Goal: Task Accomplishment & Management: Manage account settings

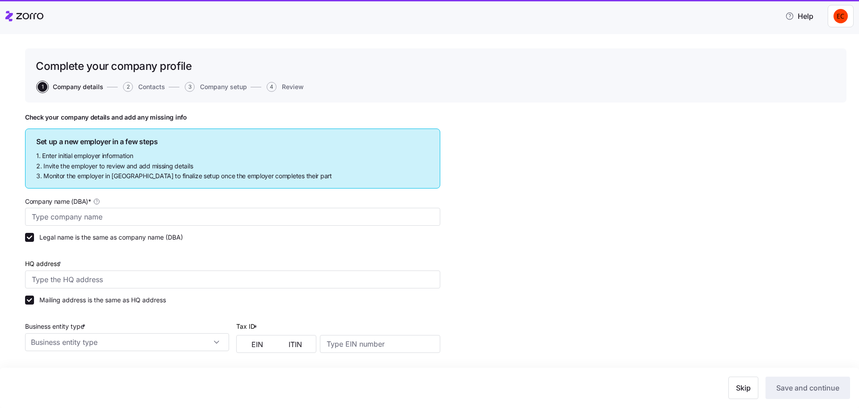
type input "Allegeant LLC"
type input "[STREET_ADDRESS]"
type input "640955384"
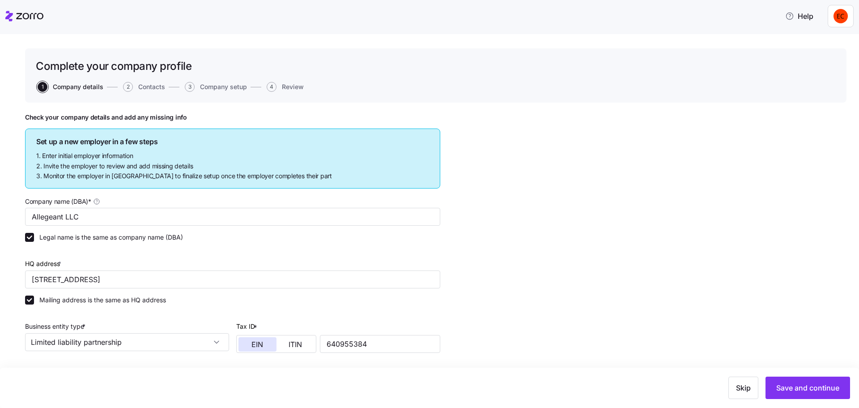
type input "Limited liability partnership"
type input "52512 - Health and Welfare Funds"
click at [11, 13] on icon at bounding box center [24, 16] width 38 height 11
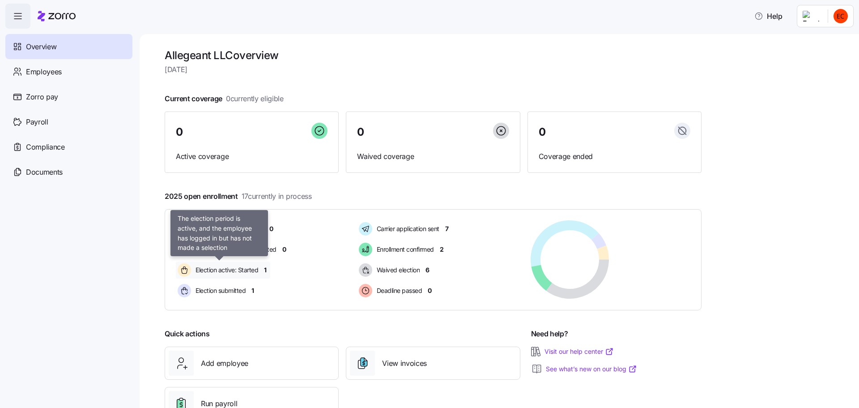
click at [236, 270] on span "Election active: Started" at bounding box center [225, 269] width 65 height 9
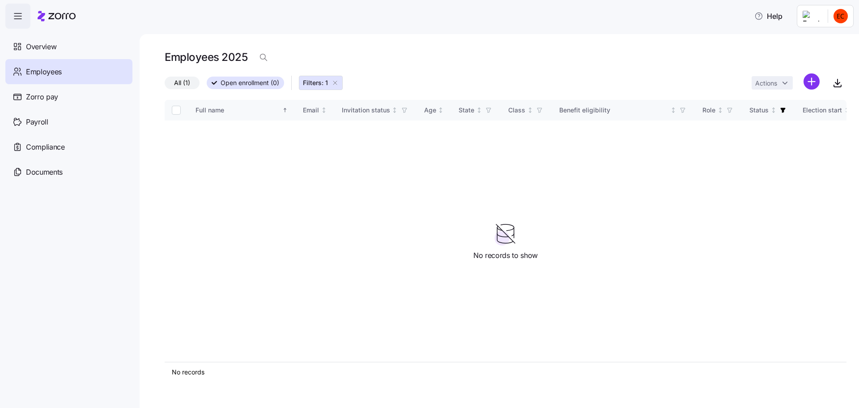
click at [336, 82] on icon "button" at bounding box center [335, 82] width 7 height 7
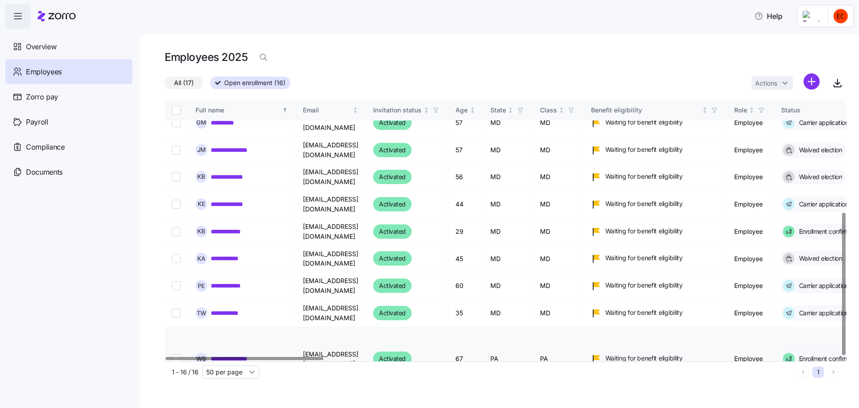
scroll to position [205, 0]
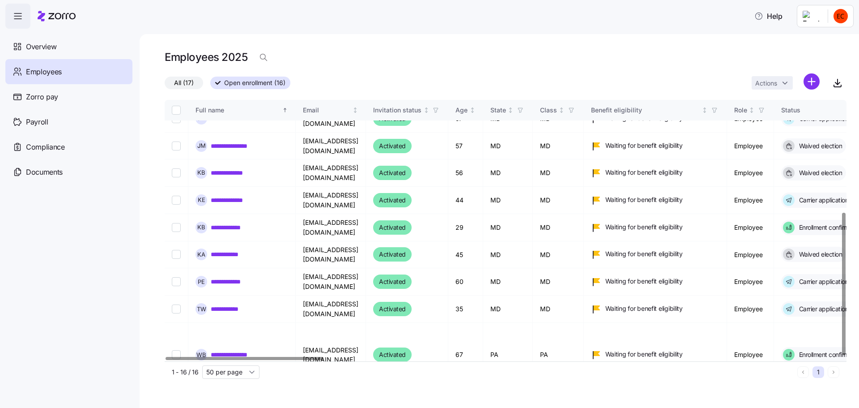
click at [185, 81] on span "All (17)" at bounding box center [184, 83] width 20 height 12
click at [165, 85] on input "All (17)" at bounding box center [165, 85] width 0 height 0
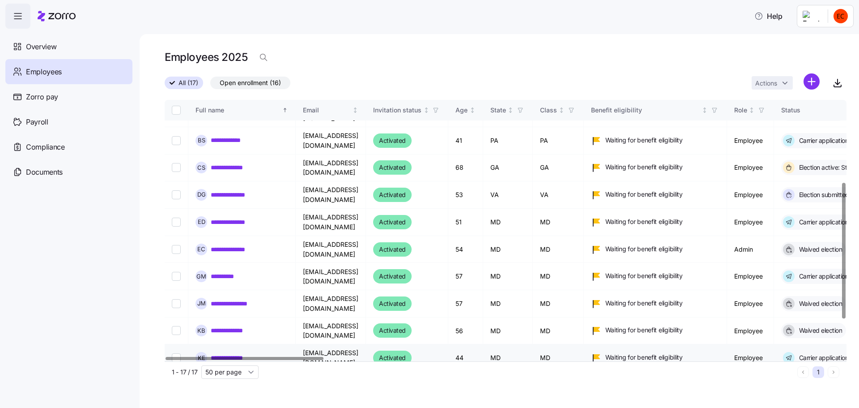
scroll to position [49, 0]
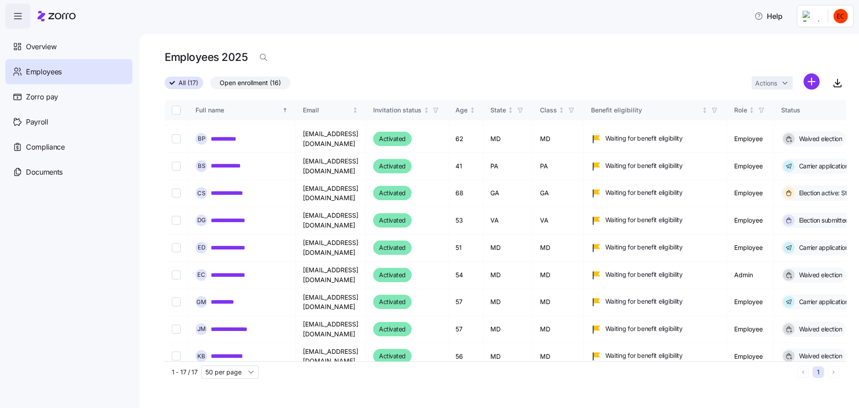
click at [256, 80] on span "Open enrollment (16)" at bounding box center [250, 83] width 61 height 12
click at [210, 85] on input "Open enrollment (16)" at bounding box center [210, 85] width 0 height 0
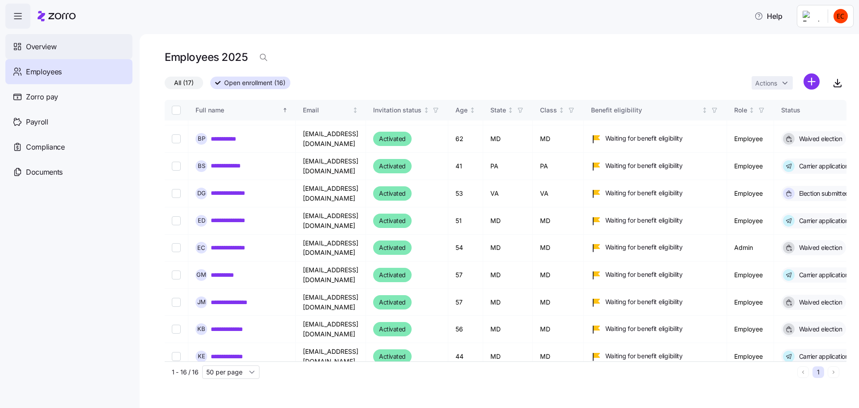
click at [21, 44] on icon at bounding box center [19, 44] width 3 height 2
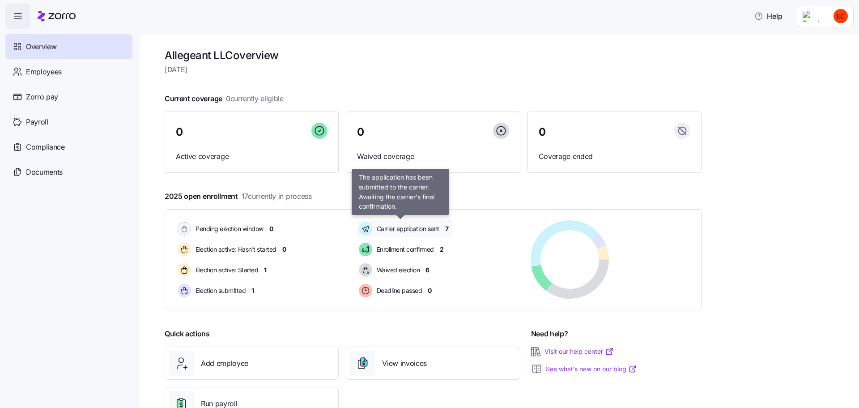
click at [389, 227] on span "Carrier application sent" at bounding box center [406, 228] width 65 height 9
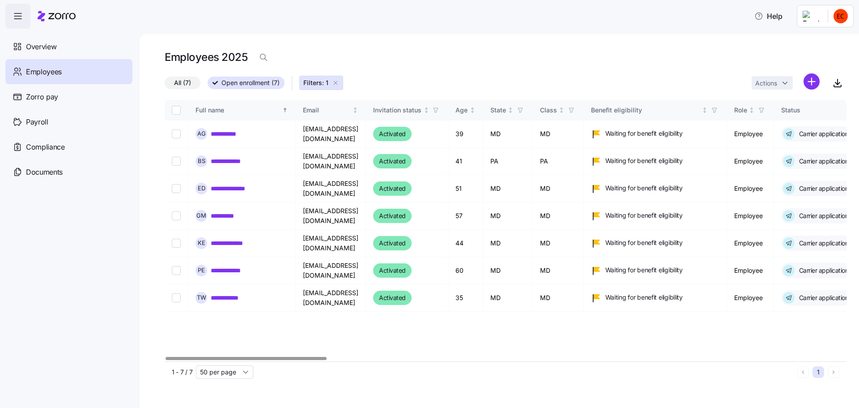
click at [181, 82] on span "All (7)" at bounding box center [182, 83] width 17 height 12
click at [165, 85] on input "All (7)" at bounding box center [165, 85] width 0 height 0
click at [339, 83] on icon "button" at bounding box center [335, 82] width 7 height 7
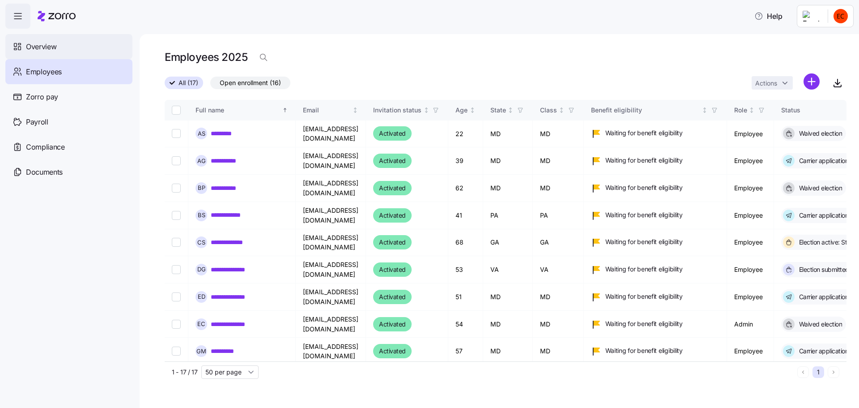
click at [21, 43] on icon at bounding box center [18, 46] width 10 height 11
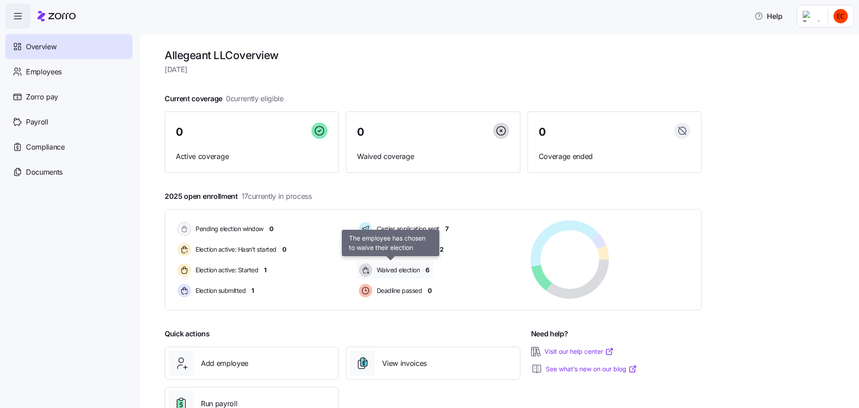
click at [412, 268] on span "Waived election" at bounding box center [397, 269] width 46 height 9
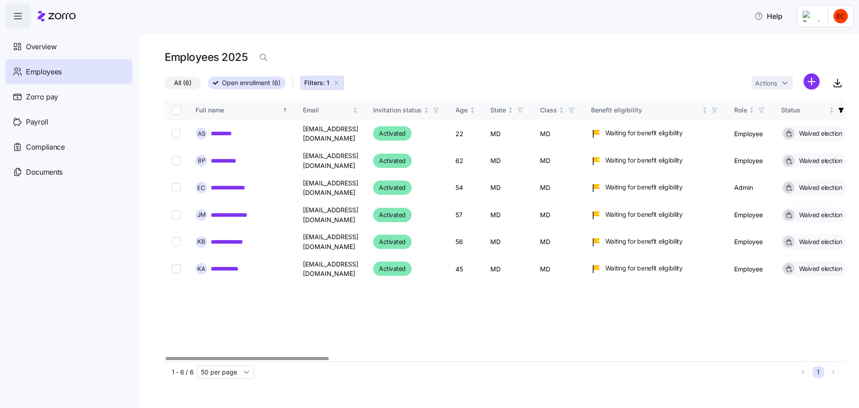
click at [171, 81] on label "All (6)" at bounding box center [183, 83] width 36 height 13
click at [165, 85] on input "All (6)" at bounding box center [165, 85] width 0 height 0
click at [53, 41] on span "Overview" at bounding box center [41, 46] width 30 height 11
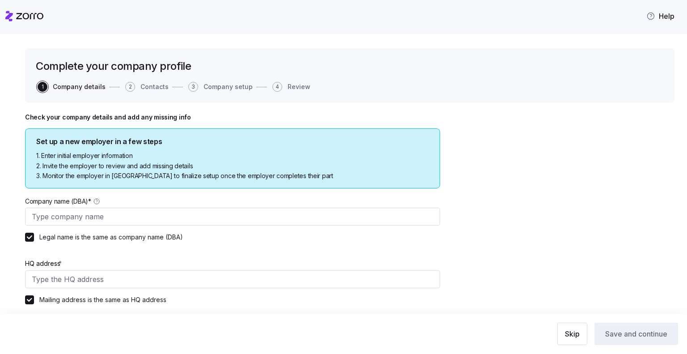
type input "Allegeant LLC"
type input "[STREET_ADDRESS]"
type input "640955384"
type input "Limited liability partnership"
type input "52512 - Health and Welfare Funds"
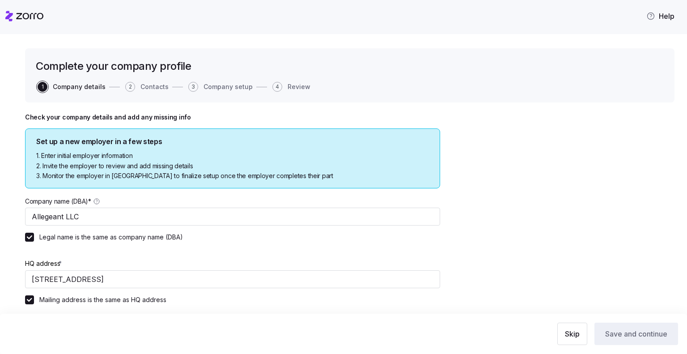
click at [15, 15] on icon at bounding box center [24, 16] width 38 height 11
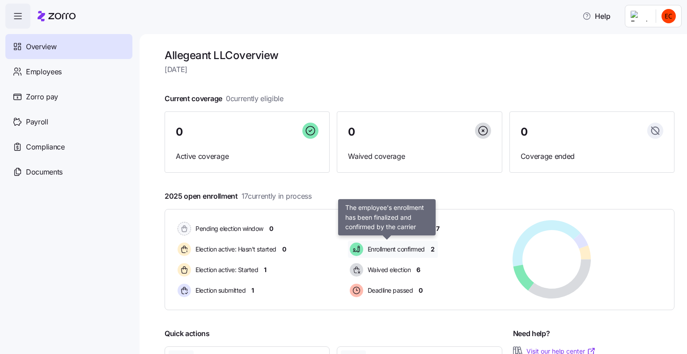
click at [403, 248] on span "Enrollment confirmed" at bounding box center [395, 249] width 60 height 9
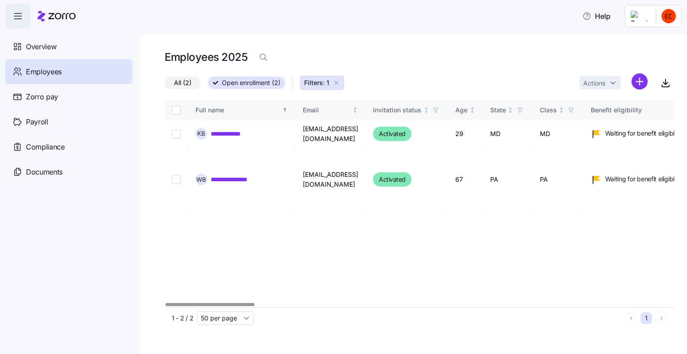
click at [177, 80] on span "All (2)" at bounding box center [182, 83] width 17 height 12
click at [165, 85] on input "All (2)" at bounding box center [165, 85] width 0 height 0
click at [336, 84] on icon "button" at bounding box center [336, 82] width 7 height 7
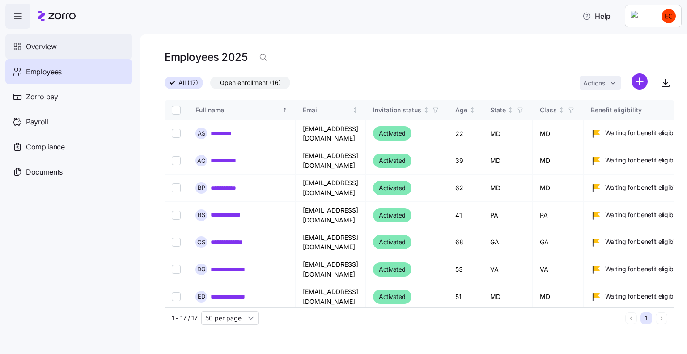
click at [13, 45] on icon at bounding box center [18, 46] width 10 height 11
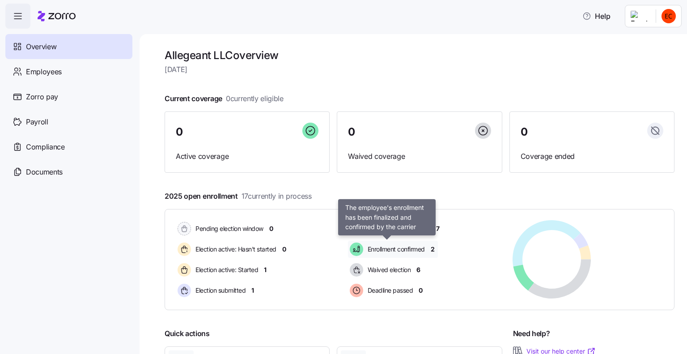
click at [407, 248] on span "Enrollment confirmed" at bounding box center [395, 249] width 60 height 9
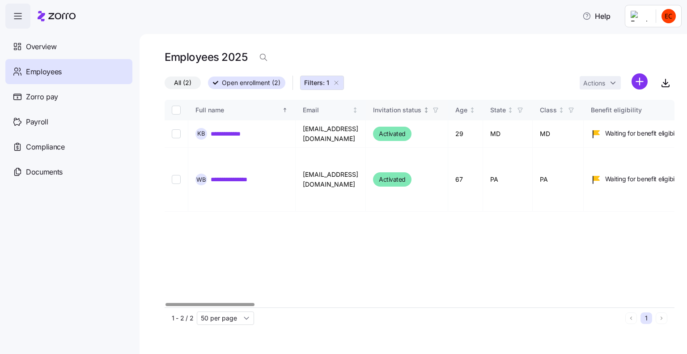
drag, startPoint x: 337, startPoint y: 81, endPoint x: 431, endPoint y: 106, distance: 97.8
click at [337, 81] on icon "button" at bounding box center [336, 82] width 7 height 7
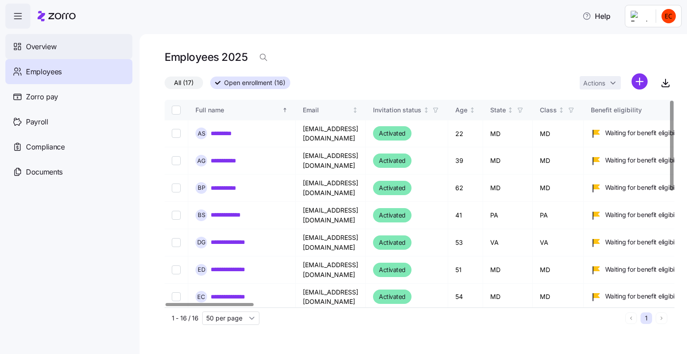
click at [41, 44] on span "Overview" at bounding box center [41, 46] width 30 height 11
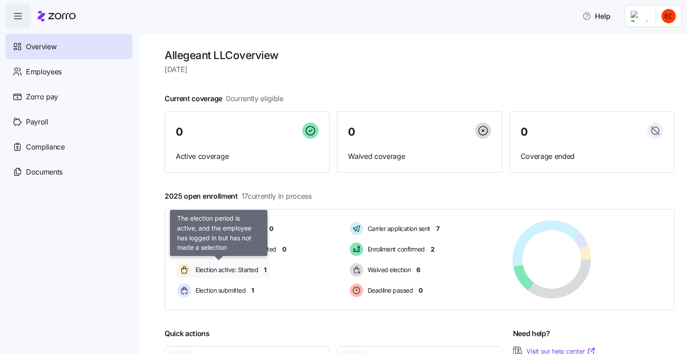
click at [243, 273] on span "Election active: Started" at bounding box center [225, 269] width 65 height 9
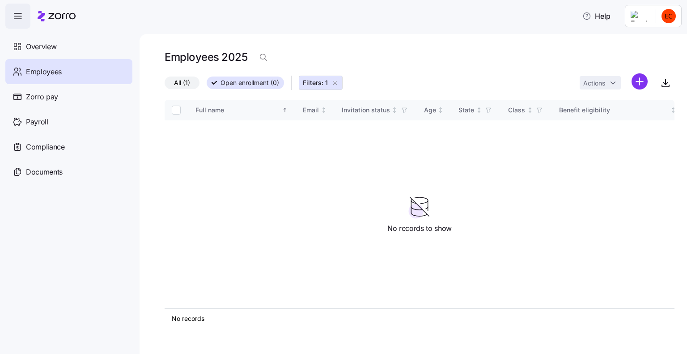
click at [170, 80] on label "All (1)" at bounding box center [182, 83] width 35 height 13
click at [165, 85] on input "All (1)" at bounding box center [165, 85] width 0 height 0
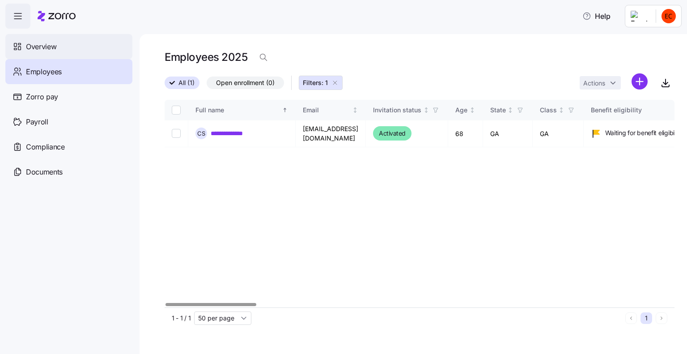
click at [29, 47] on span "Overview" at bounding box center [41, 46] width 30 height 11
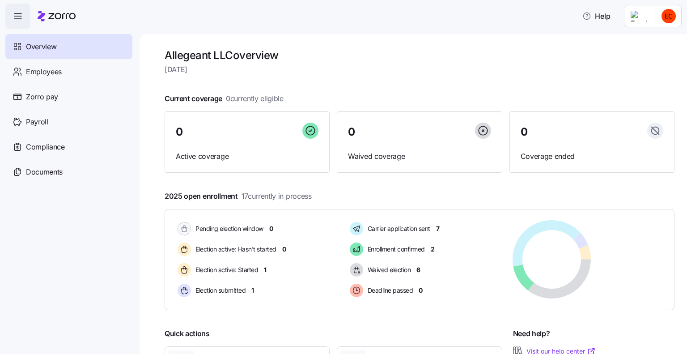
click at [671, 14] on html "Help Overview Employees Zorro pay Payroll Compliance Documents Allegeant LLC ov…" at bounding box center [343, 174] width 687 height 349
click at [645, 92] on div "Log out" at bounding box center [633, 91] width 35 height 10
